Goal: Transaction & Acquisition: Book appointment/travel/reservation

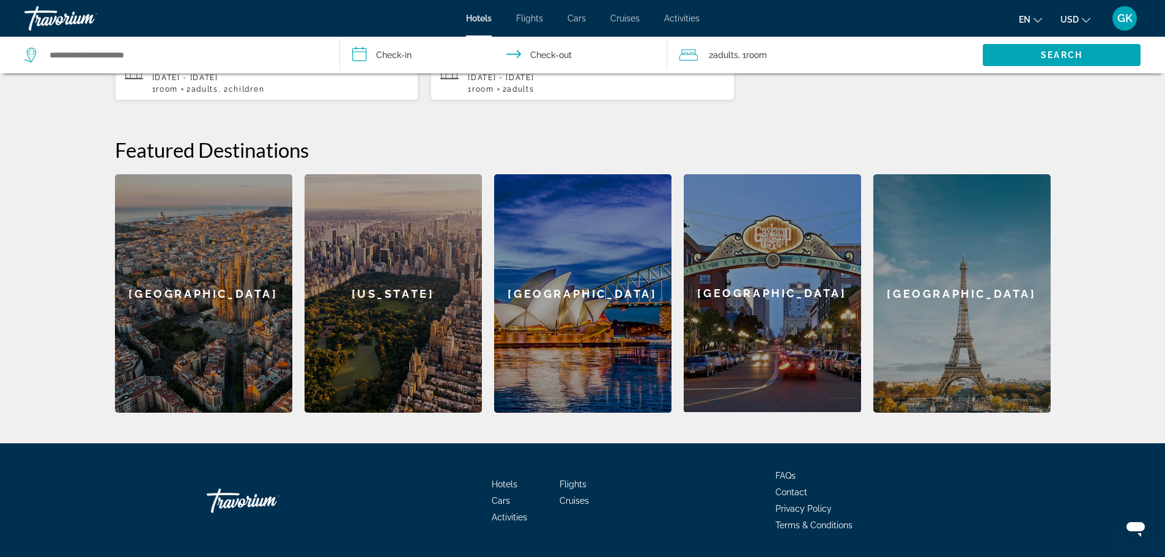
scroll to position [428, 0]
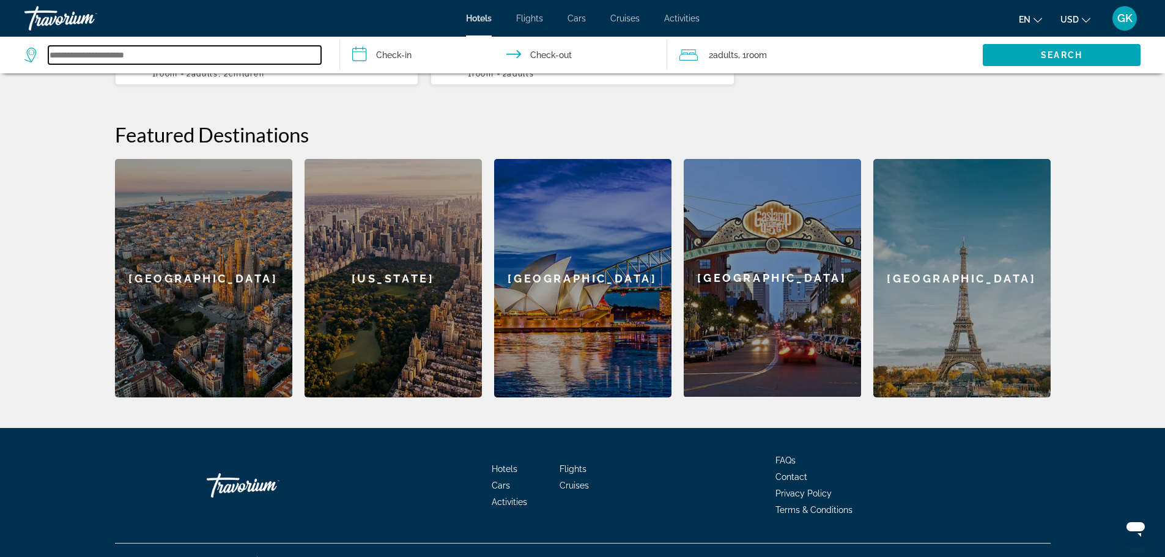
click at [107, 57] on input "Search widget" at bounding box center [184, 55] width 273 height 18
click at [147, 56] on input "Search widget" at bounding box center [184, 55] width 273 height 18
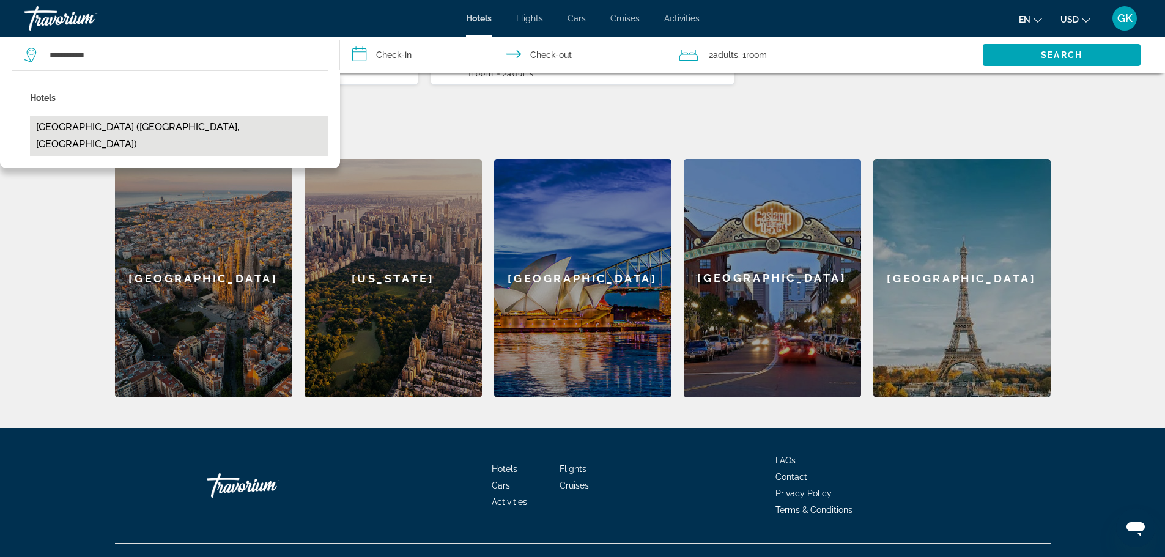
click at [127, 124] on button "[GEOGRAPHIC_DATA] ([GEOGRAPHIC_DATA], [GEOGRAPHIC_DATA])" at bounding box center [179, 136] width 298 height 40
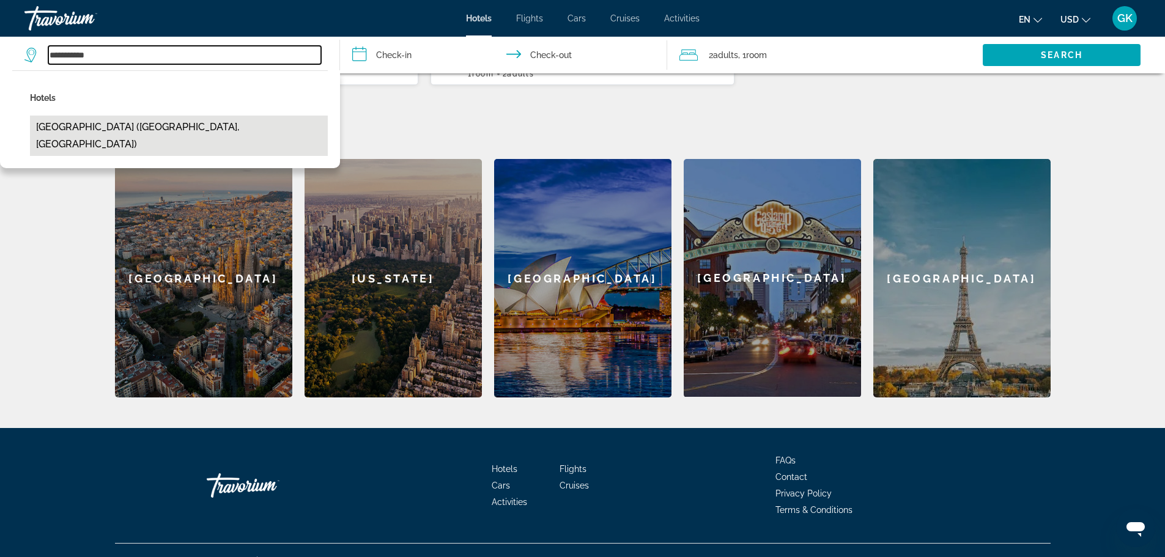
type input "**********"
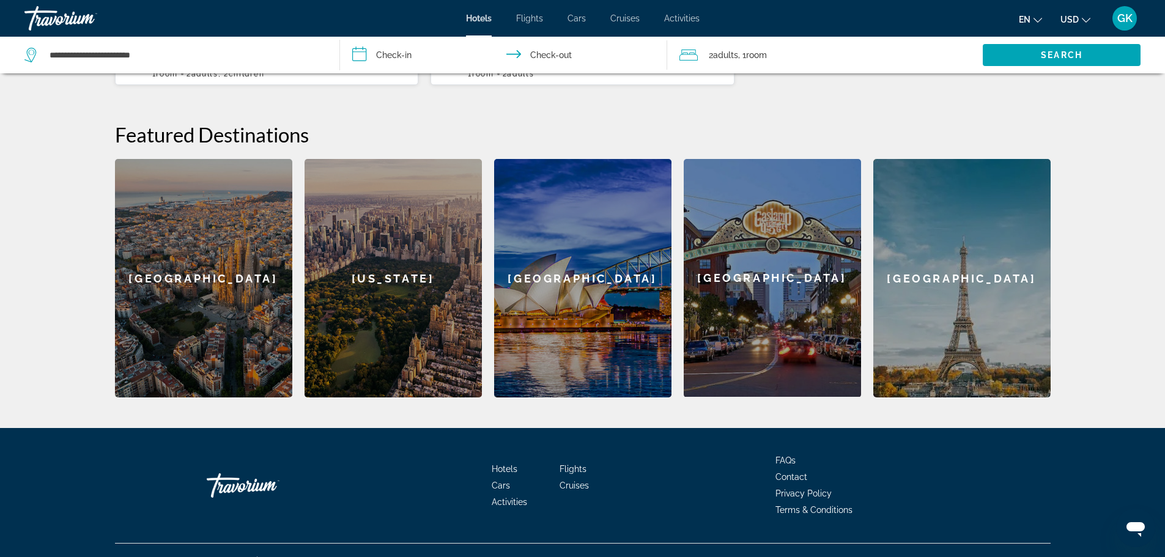
click at [362, 56] on input "**********" at bounding box center [506, 57] width 333 height 40
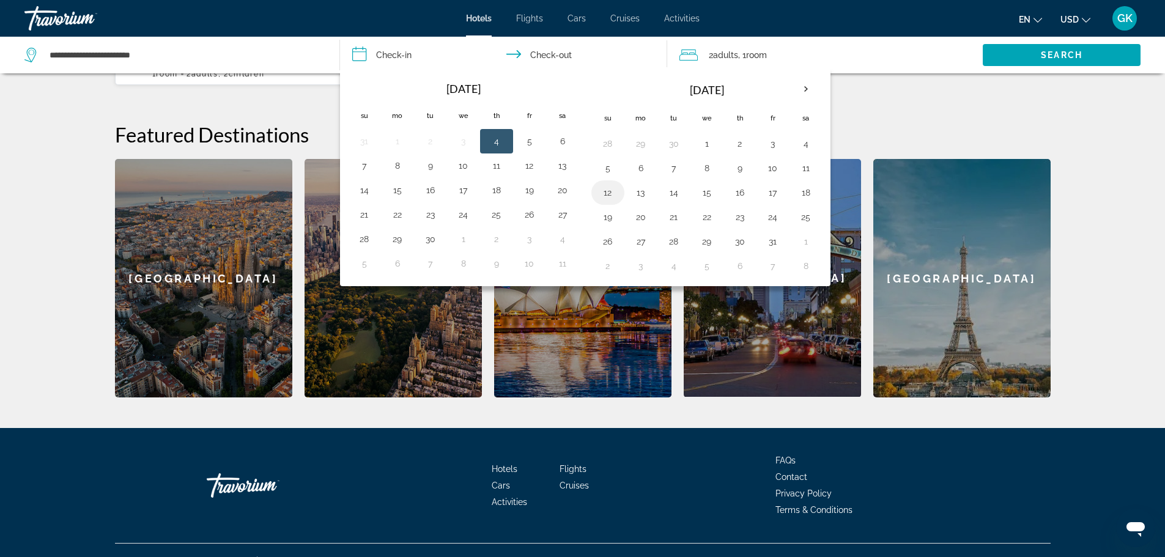
click at [609, 194] on button "12" at bounding box center [608, 192] width 20 height 17
click at [740, 191] on button "16" at bounding box center [740, 192] width 20 height 17
type input "**********"
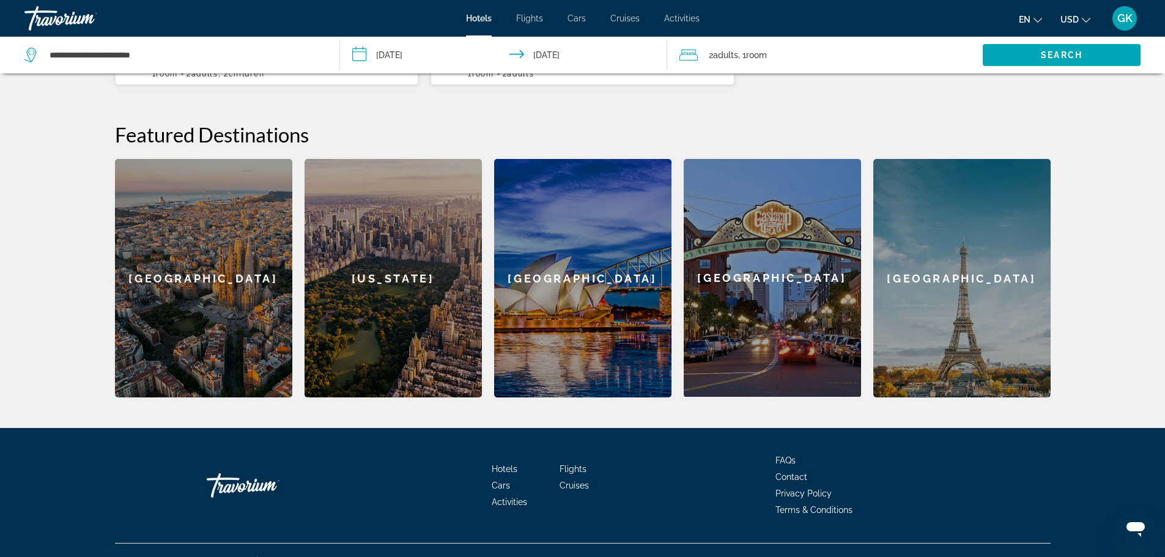
click at [726, 58] on span "Adults" at bounding box center [725, 55] width 25 height 10
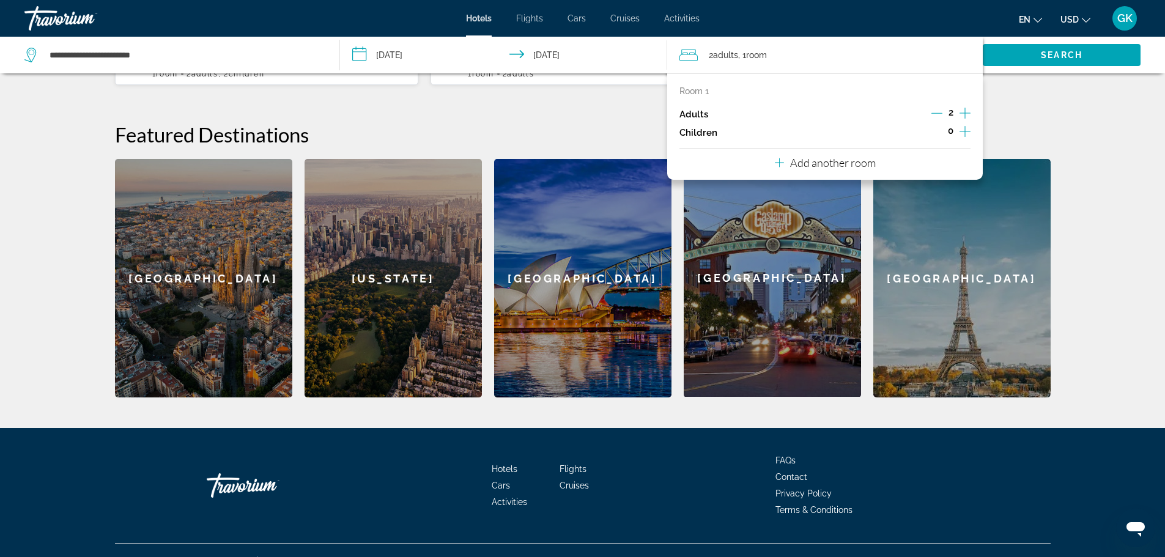
click at [970, 132] on icon "Increment children" at bounding box center [965, 131] width 11 height 11
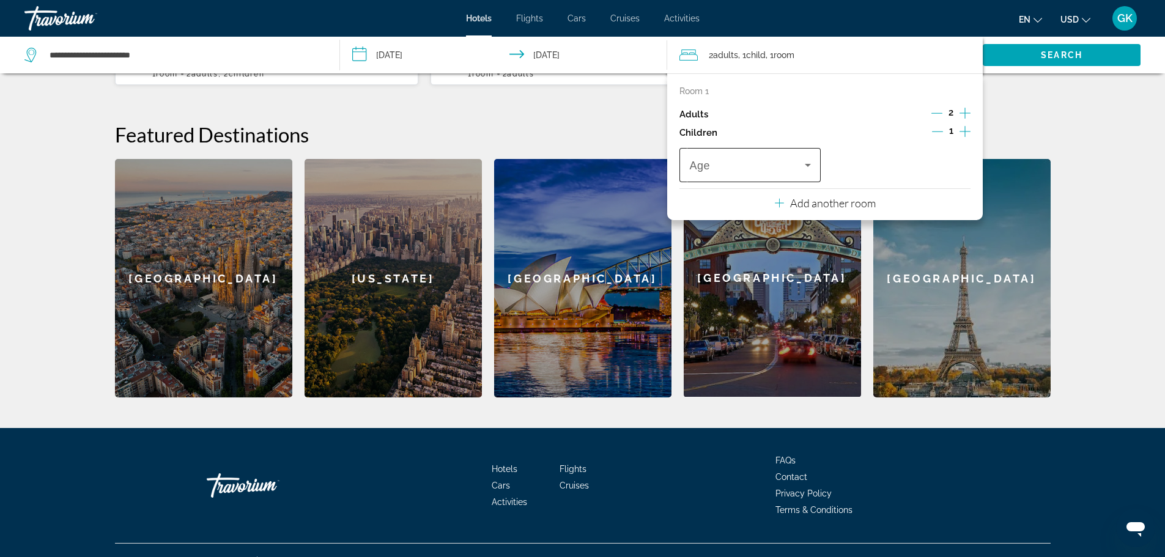
click at [808, 166] on icon "Travelers: 2 adults, 1 child" at bounding box center [808, 165] width 6 height 3
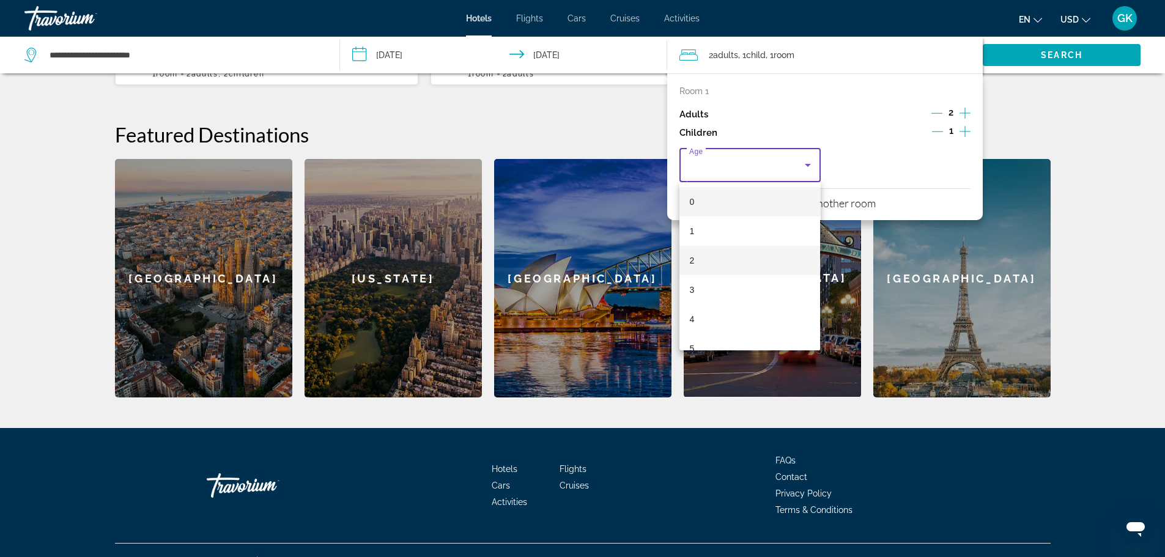
click at [692, 258] on span "2" at bounding box center [692, 260] width 5 height 15
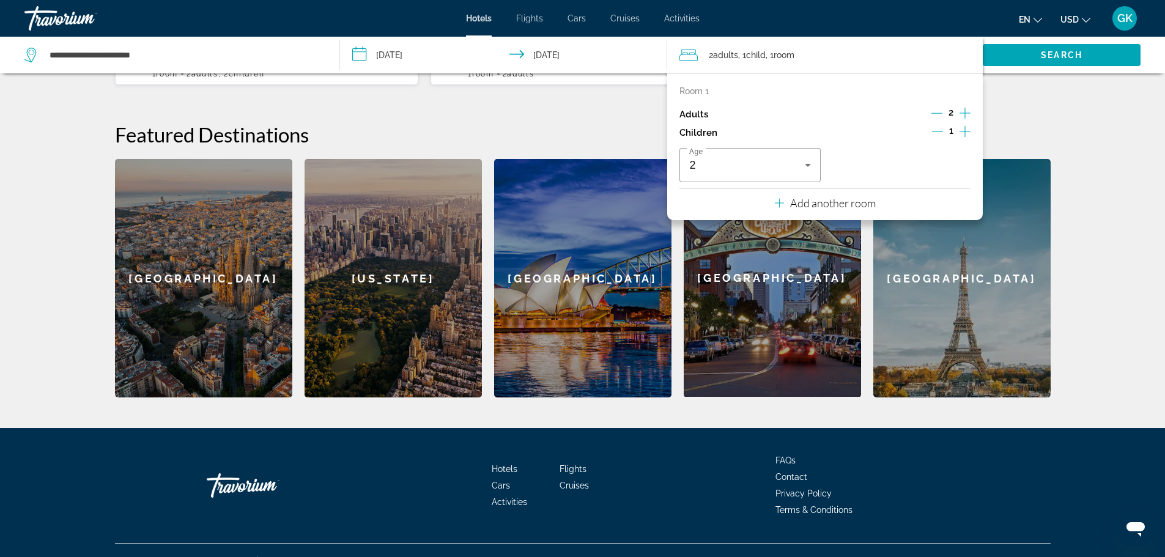
click at [967, 131] on icon "Increment children" at bounding box center [965, 131] width 11 height 15
click at [950, 166] on span "Travelers: 2 adults, 2 children" at bounding box center [897, 165] width 115 height 15
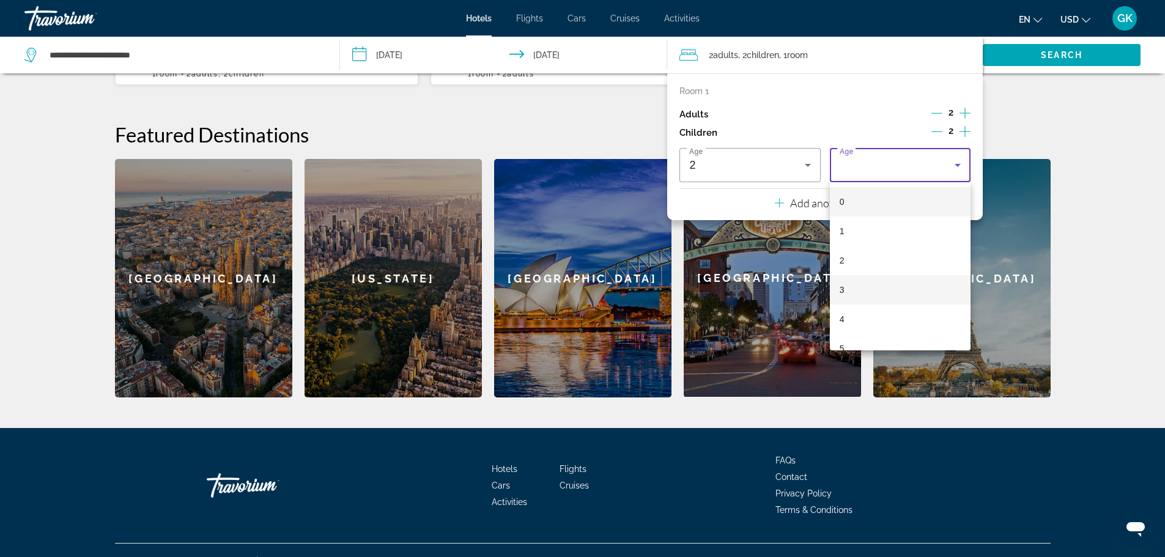
click at [844, 284] on span "3" at bounding box center [842, 290] width 5 height 15
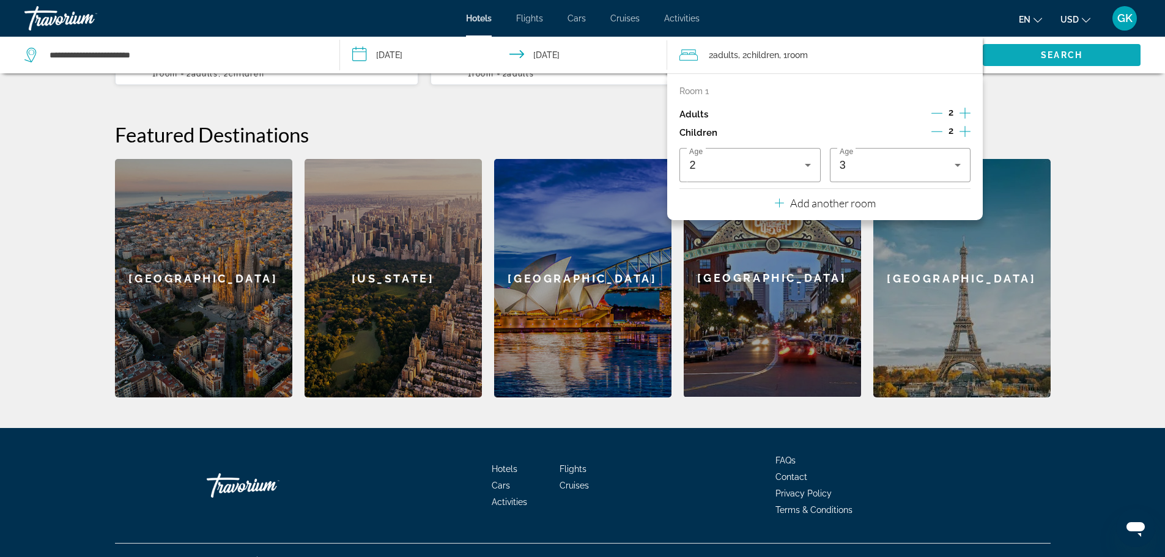
click at [1067, 56] on span "Search" at bounding box center [1062, 55] width 42 height 10
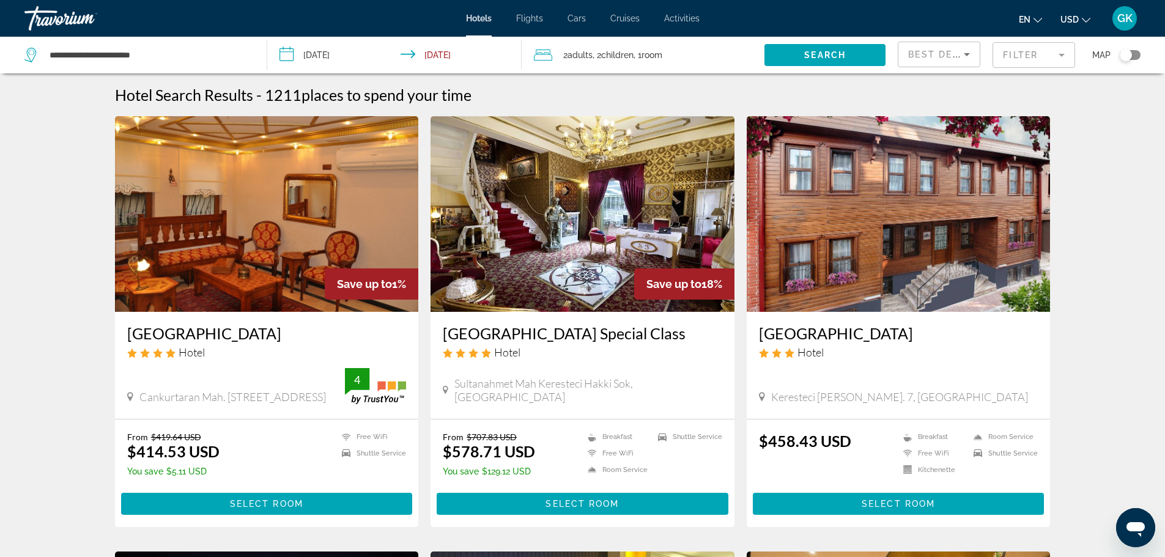
click at [255, 291] on img "Main content" at bounding box center [267, 214] width 304 height 196
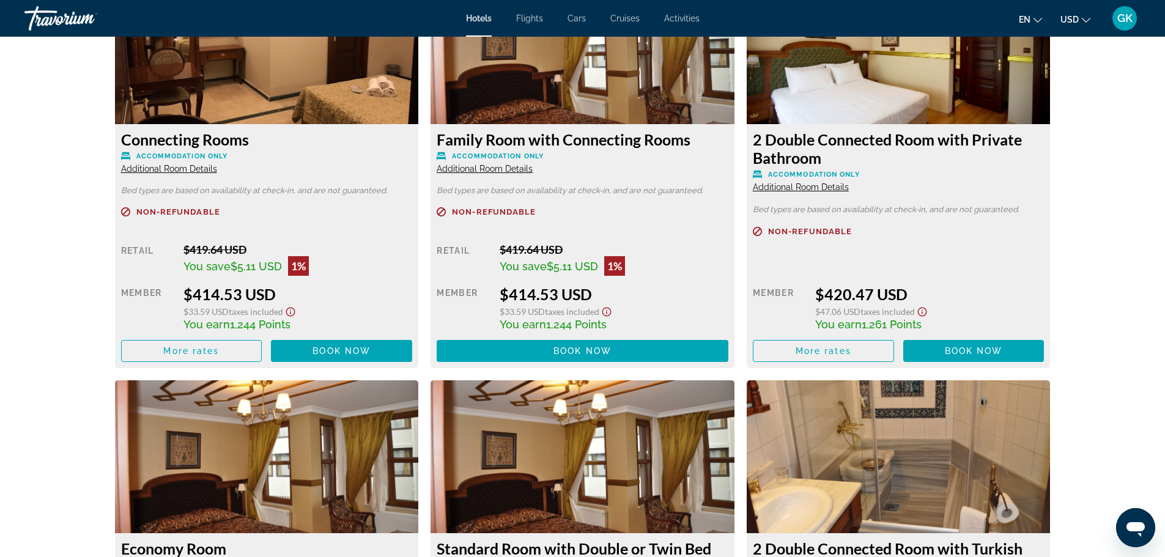
scroll to position [1774, 0]
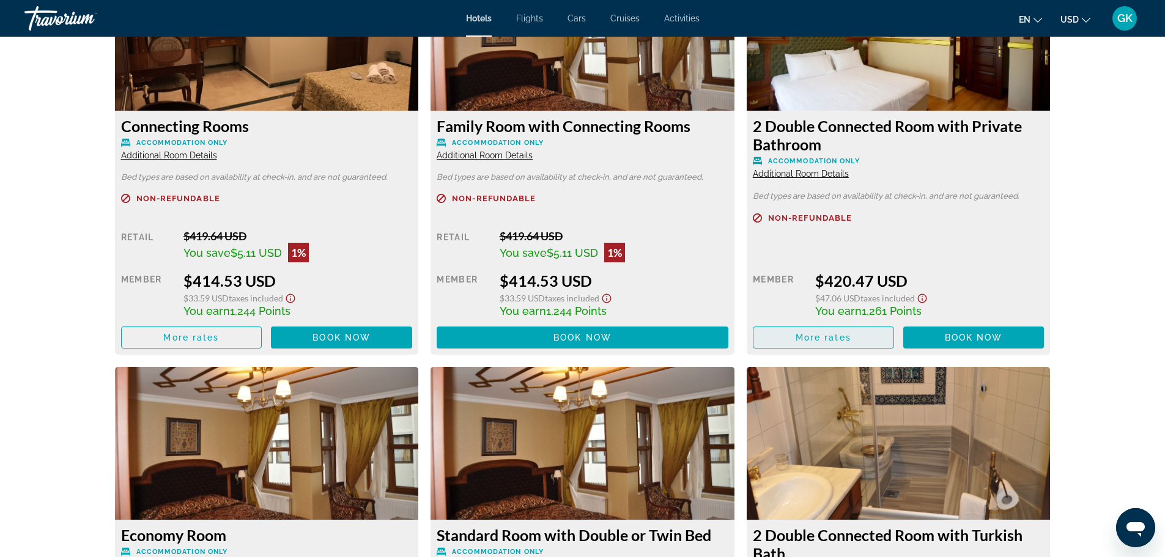
click at [219, 339] on span "More rates" at bounding box center [191, 338] width 56 height 10
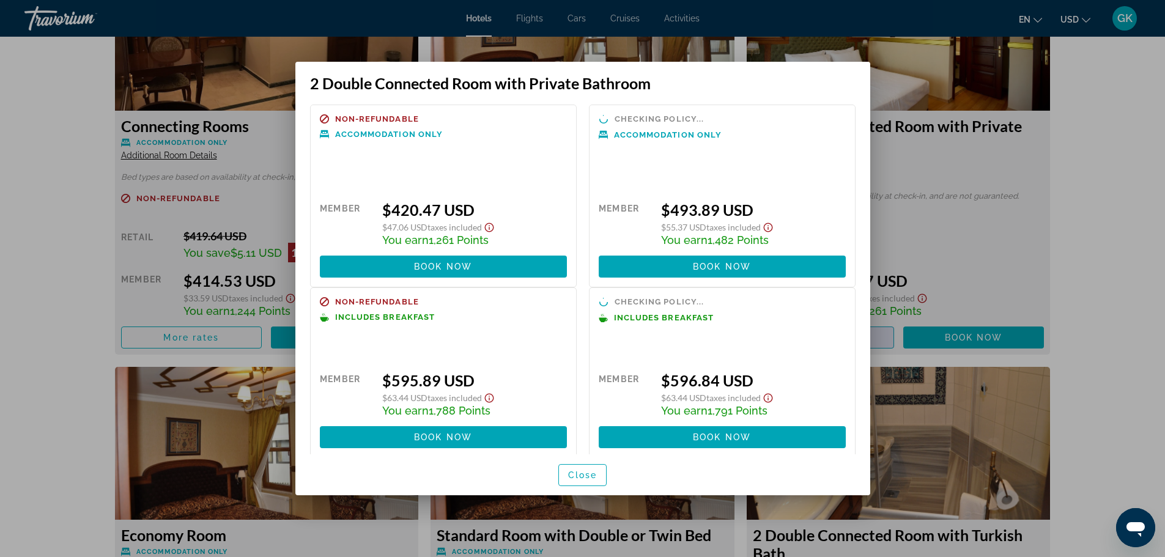
scroll to position [0, 0]
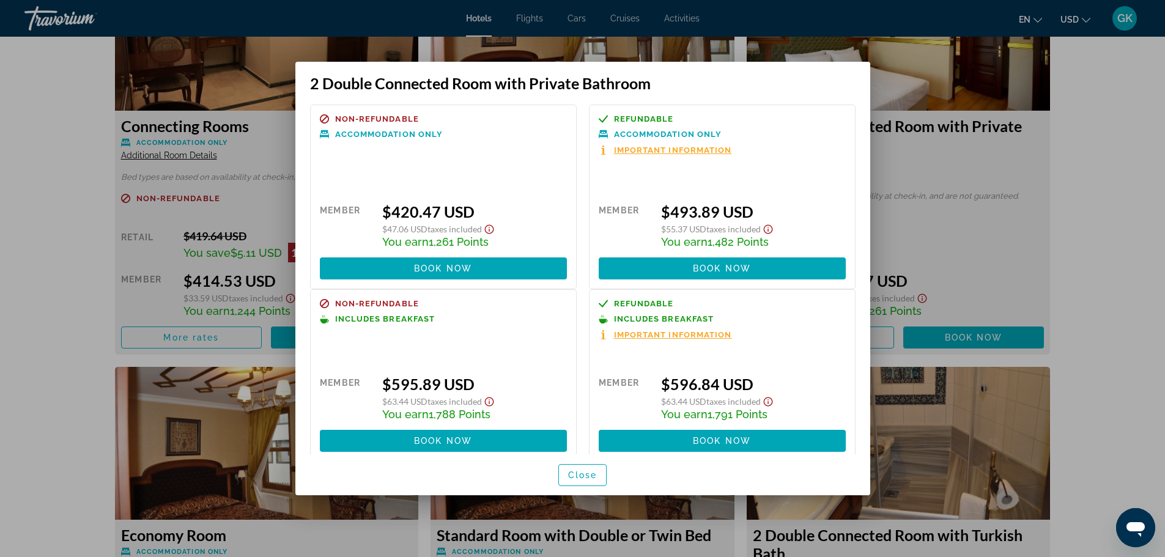
click at [988, 174] on div at bounding box center [582, 278] width 1165 height 557
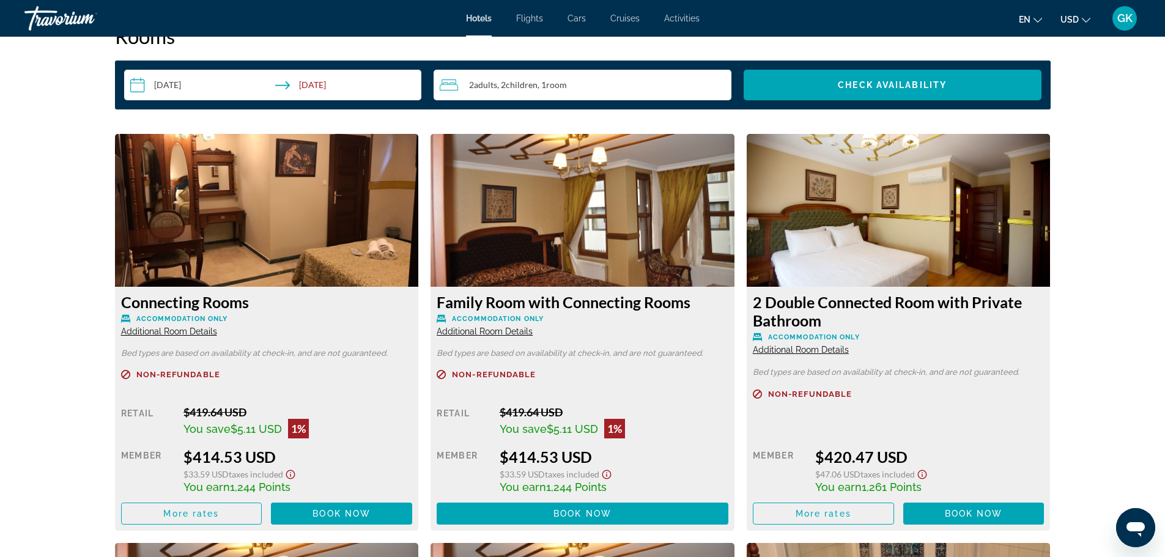
scroll to position [1591, 0]
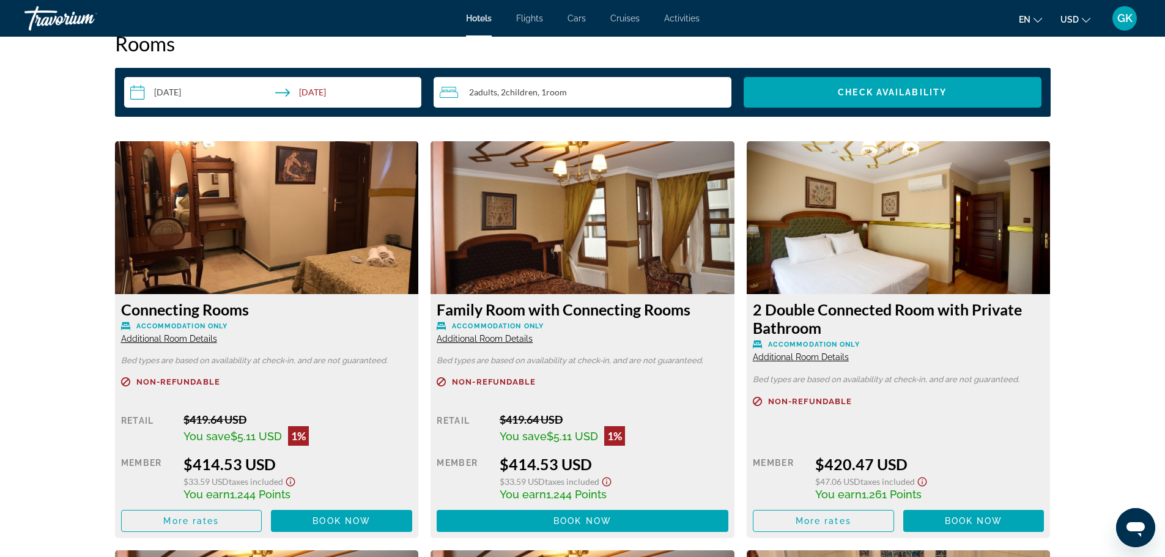
click at [220, 247] on img "Main content" at bounding box center [267, 217] width 304 height 153
click at [196, 529] on span "Main content" at bounding box center [192, 521] width 140 height 29
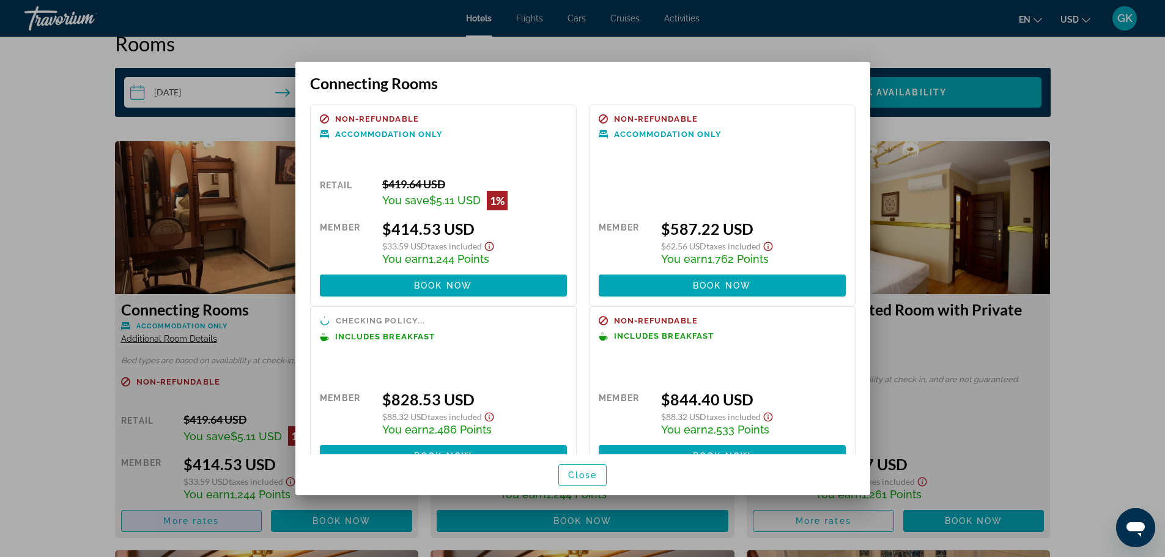
scroll to position [0, 0]
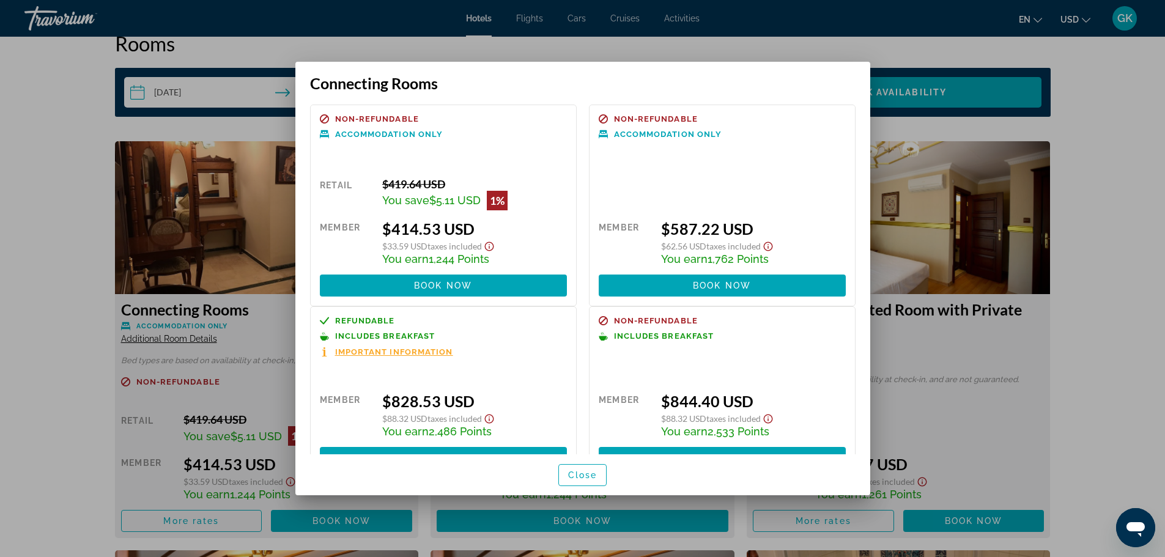
drag, startPoint x: 442, startPoint y: 84, endPoint x: 312, endPoint y: 84, distance: 129.7
click at [312, 84] on h3 "Connecting Rooms" at bounding box center [583, 83] width 546 height 18
copy h3 "Connecting Rooms"
